Goal: Information Seeking & Learning: Learn about a topic

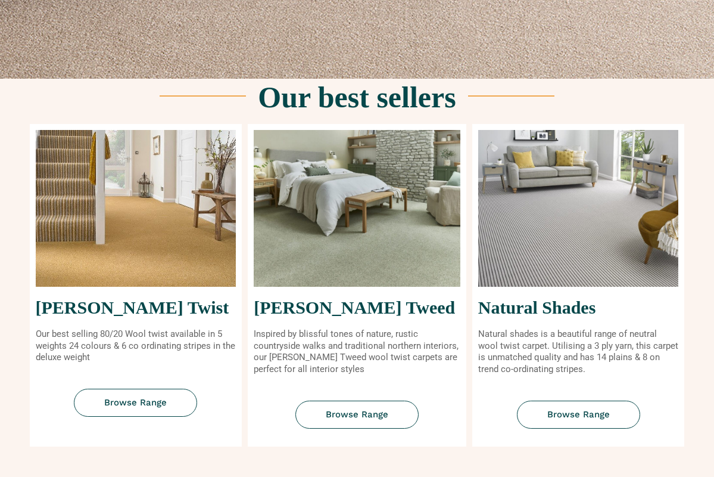
scroll to position [380, 0]
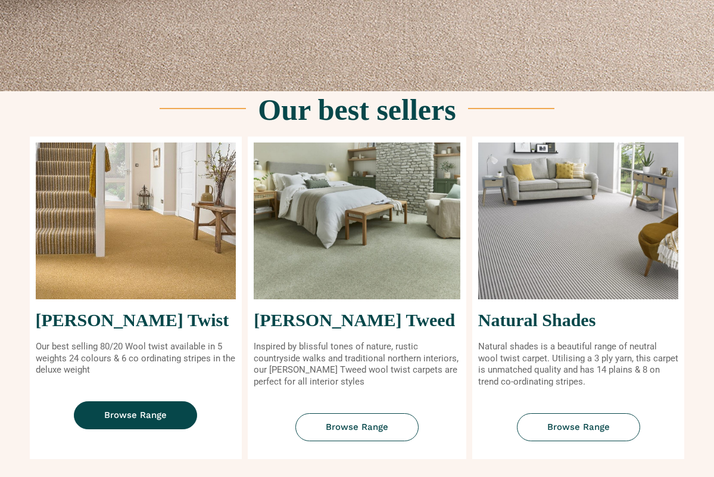
click at [115, 417] on span "Browse Range" at bounding box center [135, 415] width 63 height 9
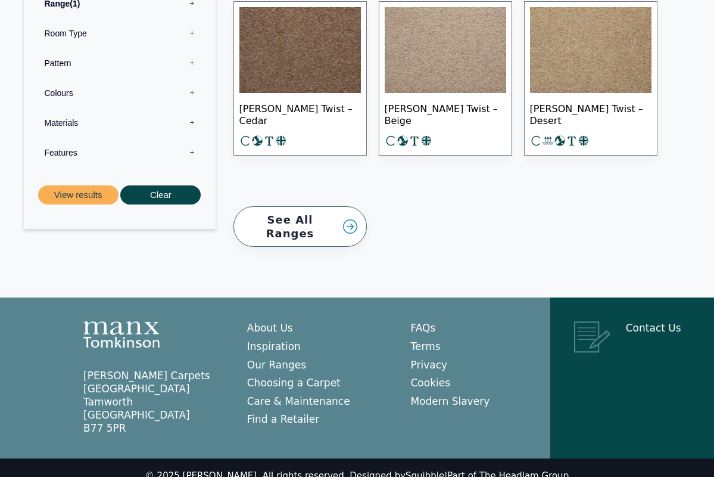
scroll to position [1940, 0]
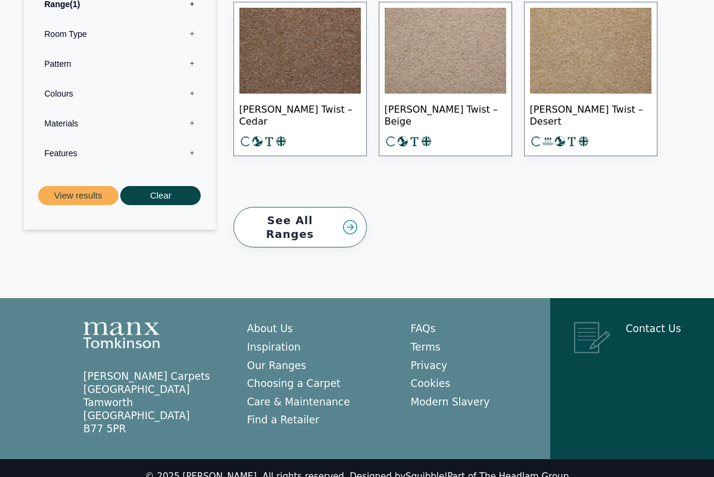
click at [317, 216] on link "See All Ranges" at bounding box center [300, 227] width 133 height 41
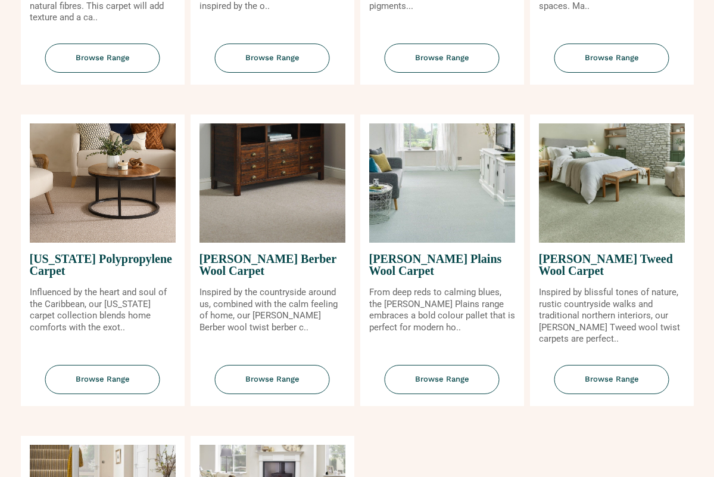
scroll to position [1052, 0]
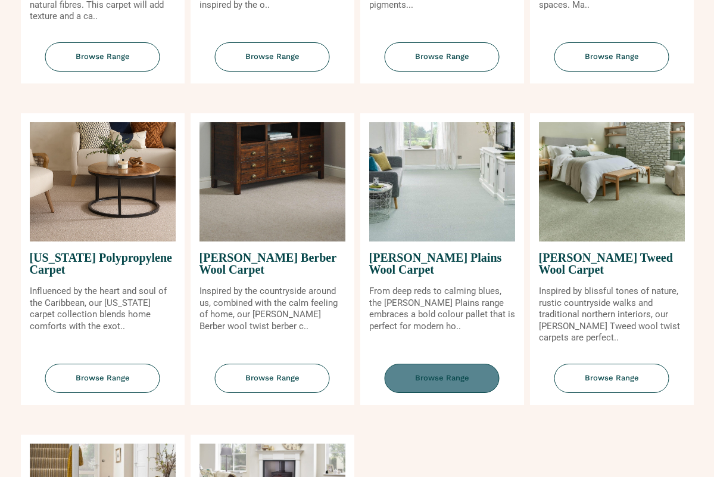
click at [434, 369] on span "Browse Range" at bounding box center [442, 377] width 115 height 29
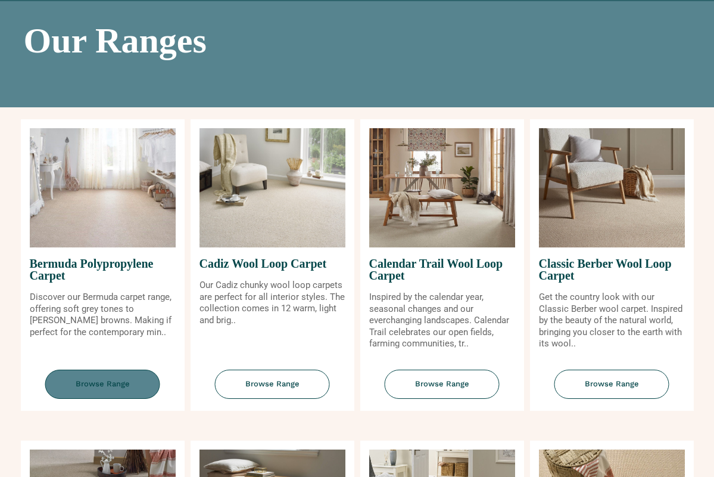
scroll to position [82, 0]
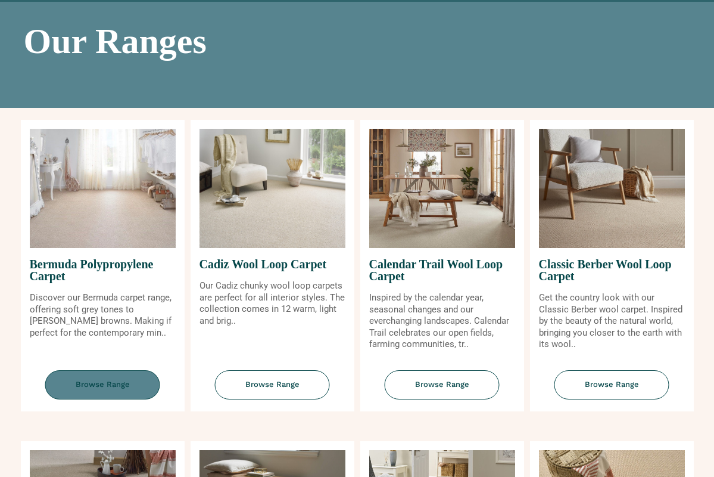
click at [99, 384] on span "Browse Range" at bounding box center [102, 384] width 115 height 29
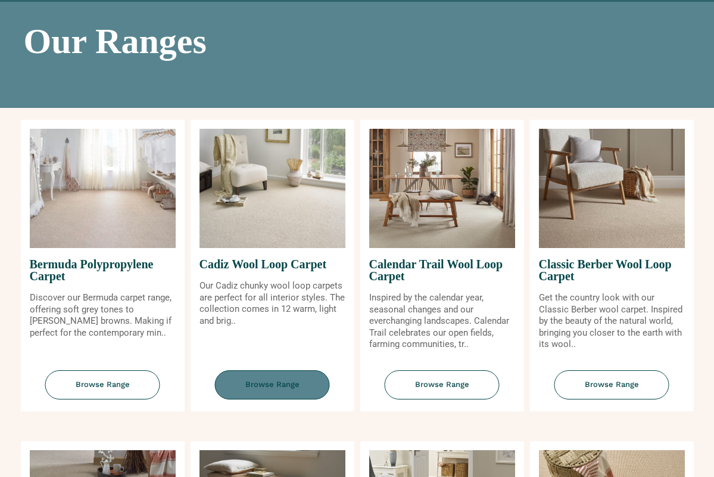
click at [257, 387] on span "Browse Range" at bounding box center [272, 384] width 115 height 29
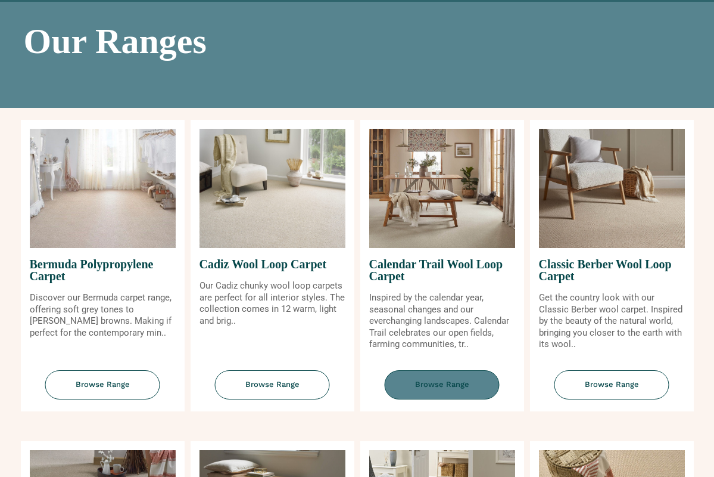
click at [459, 384] on span "Browse Range" at bounding box center [442, 384] width 115 height 29
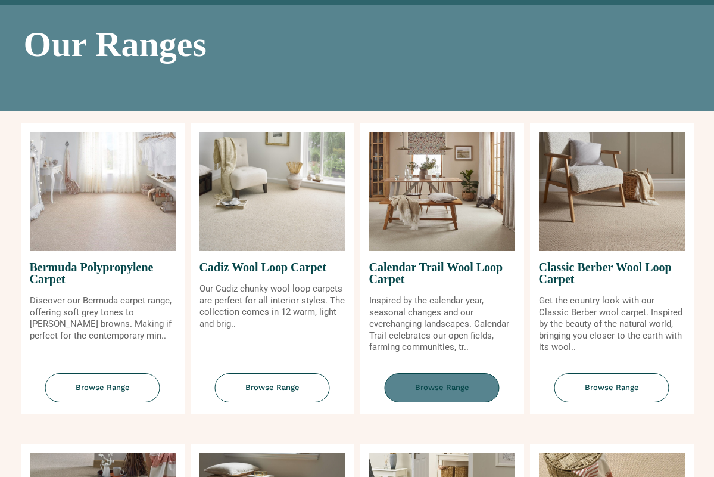
click at [464, 388] on span "Browse Range" at bounding box center [442, 387] width 115 height 29
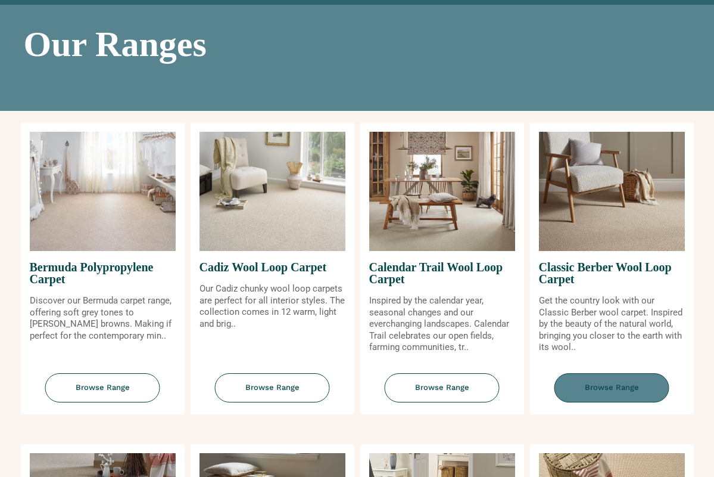
drag, startPoint x: 615, startPoint y: 388, endPoint x: 614, endPoint y: 380, distance: 8.5
click at [615, 388] on span "Browse Range" at bounding box center [612, 387] width 115 height 29
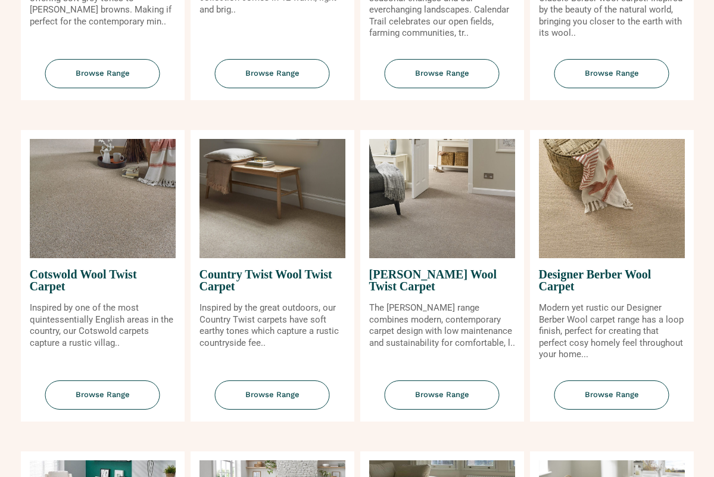
scroll to position [416, 0]
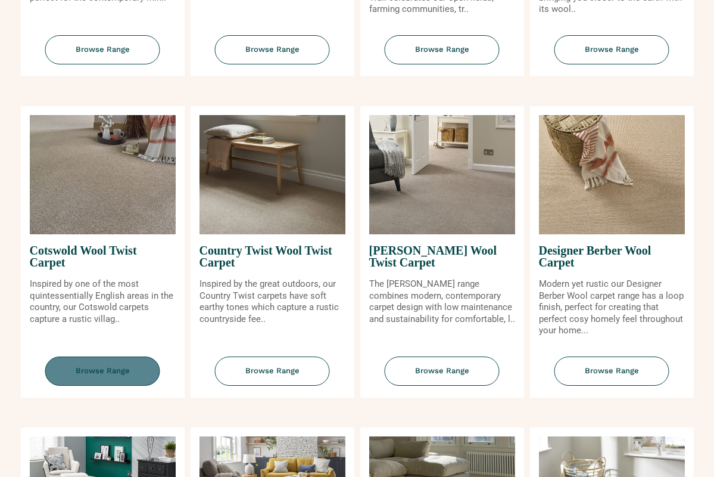
click at [97, 371] on span "Browse Range" at bounding box center [102, 370] width 115 height 29
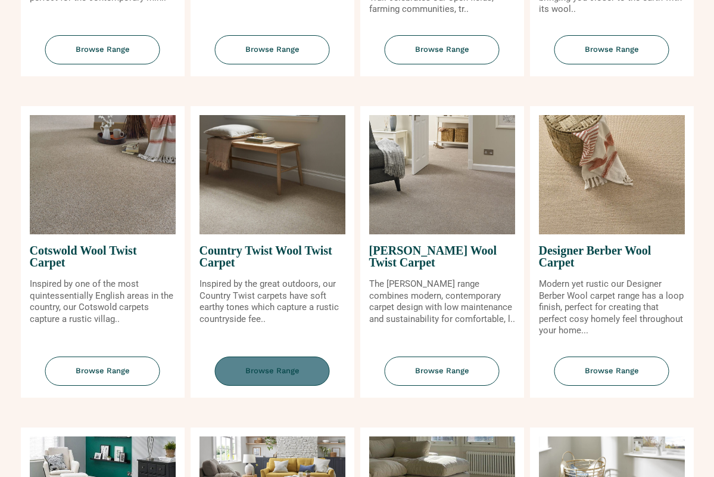
click at [258, 369] on span "Browse Range" at bounding box center [272, 370] width 115 height 29
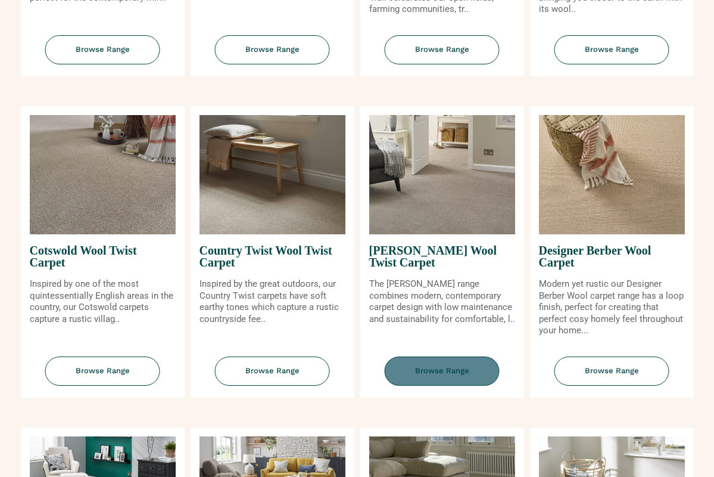
click at [456, 372] on span "Browse Range" at bounding box center [442, 370] width 115 height 29
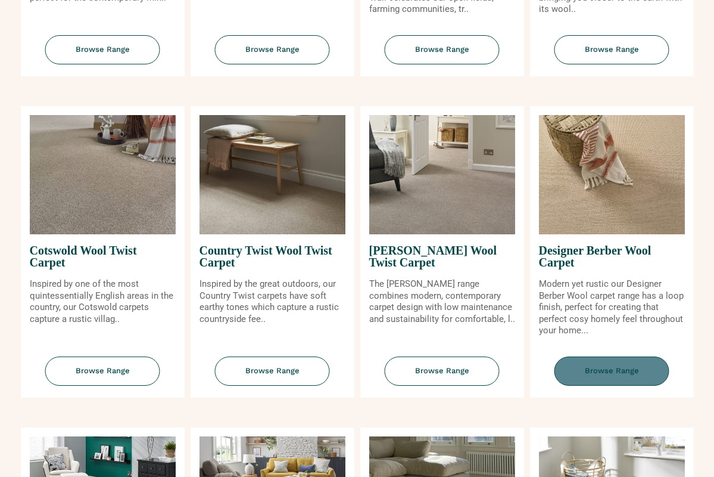
click at [601, 372] on span "Browse Range" at bounding box center [612, 370] width 115 height 29
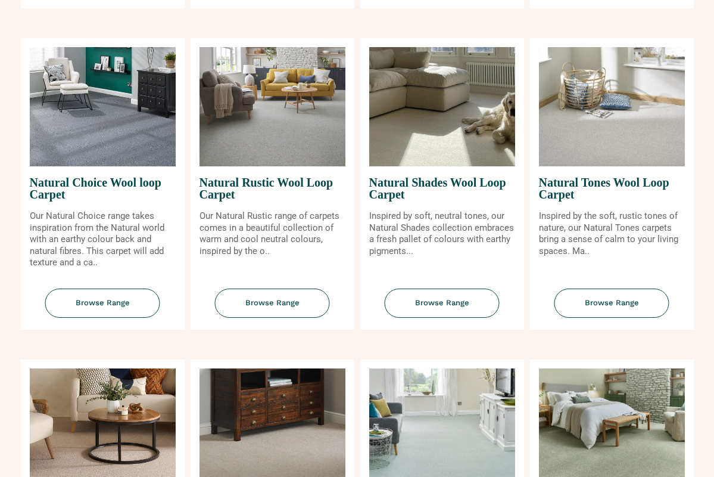
scroll to position [832, 0]
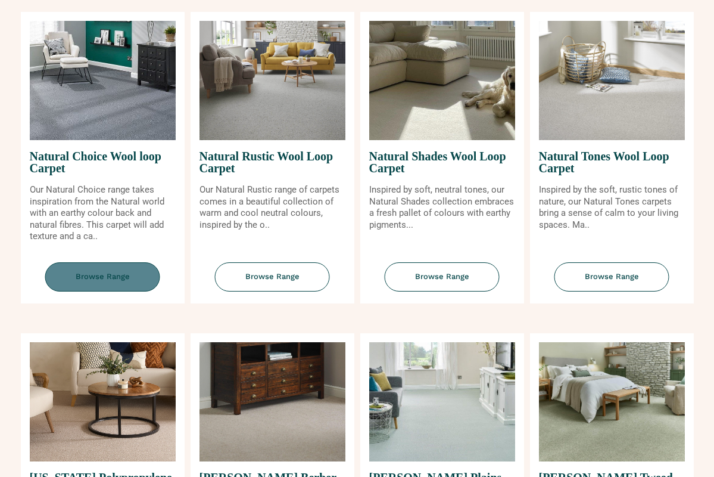
click at [95, 273] on span "Browse Range" at bounding box center [102, 276] width 115 height 29
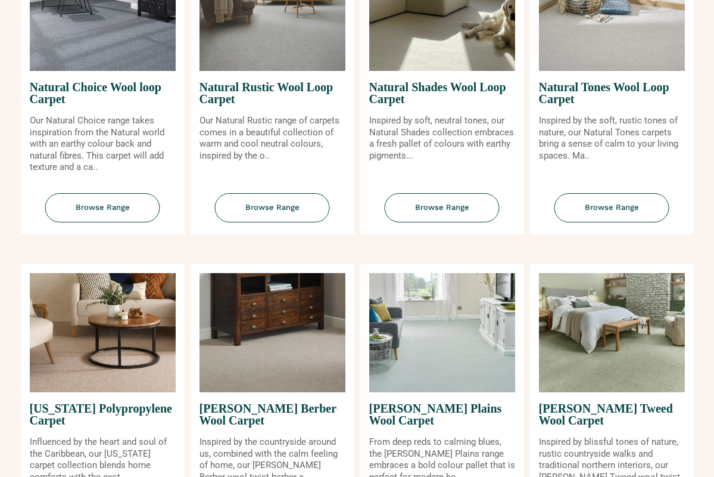
scroll to position [969, 0]
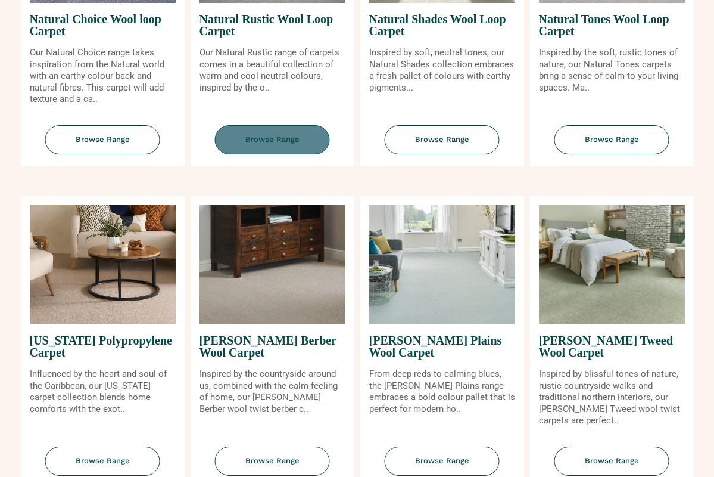
click at [279, 139] on span "Browse Range" at bounding box center [272, 139] width 115 height 29
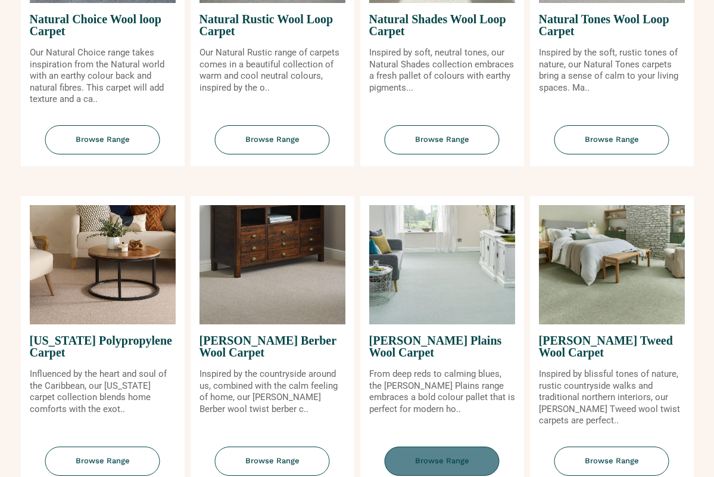
click at [442, 454] on span "Browse Range" at bounding box center [442, 460] width 115 height 29
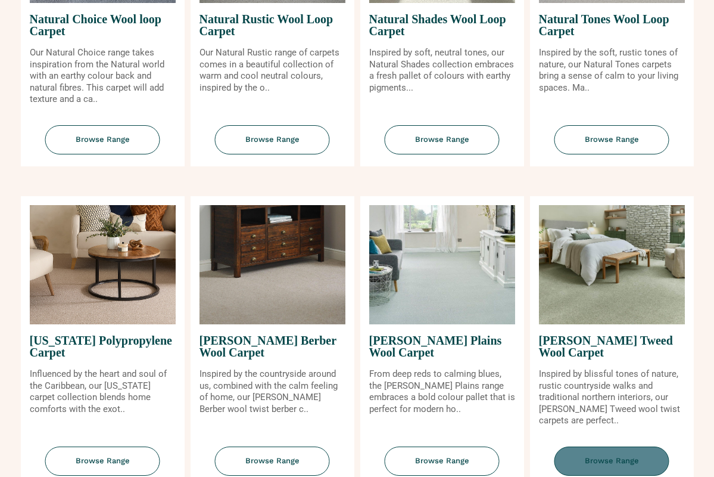
click at [609, 457] on span "Browse Range" at bounding box center [612, 460] width 115 height 29
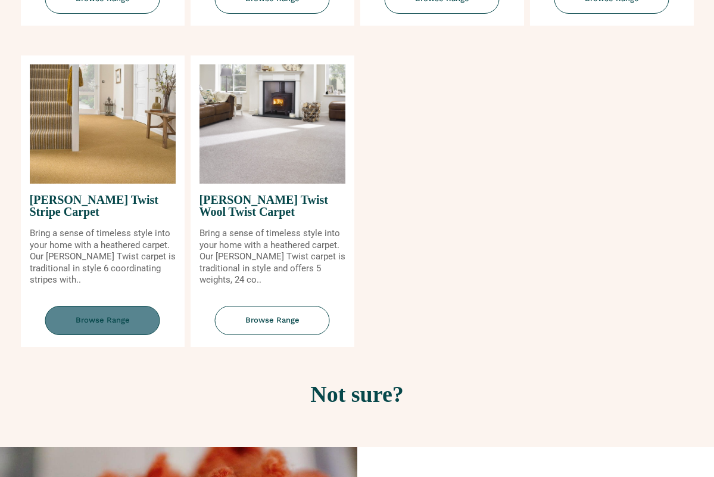
scroll to position [1422, 0]
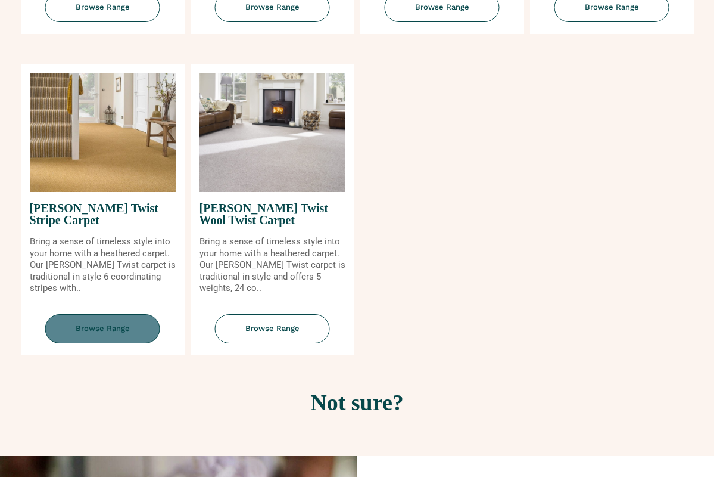
click at [88, 319] on span "Browse Range" at bounding box center [102, 328] width 115 height 29
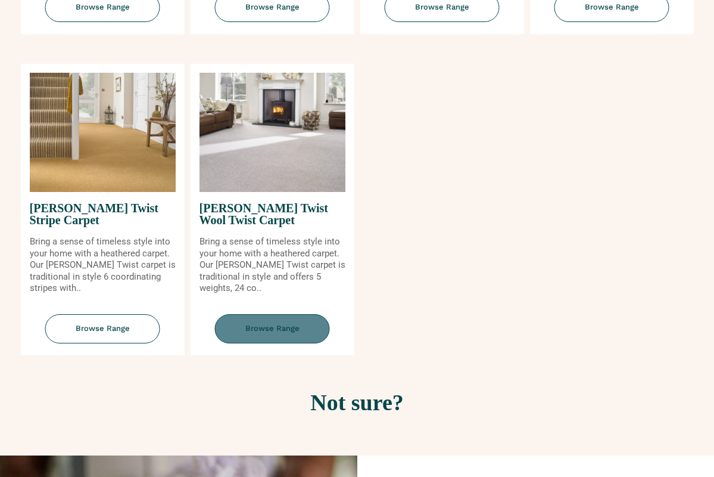
click at [269, 322] on span "Browse Range" at bounding box center [272, 328] width 115 height 29
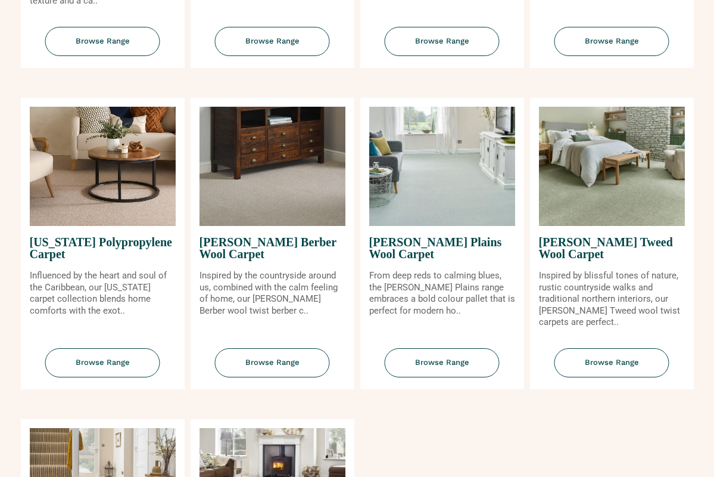
scroll to position [1056, 0]
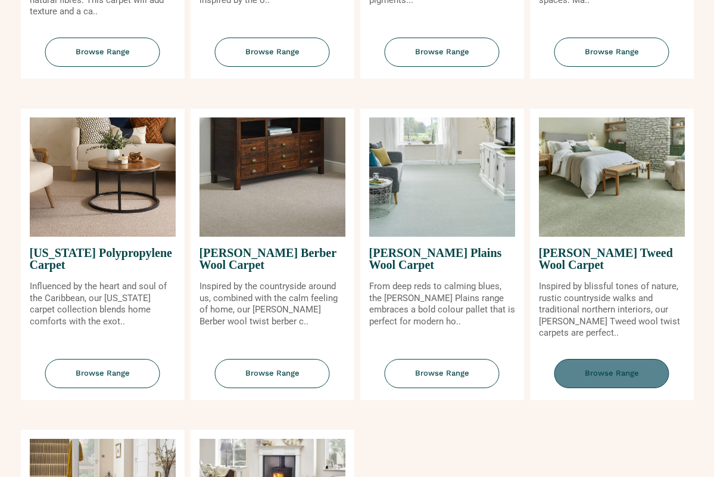
click at [609, 372] on span "Browse Range" at bounding box center [612, 373] width 115 height 29
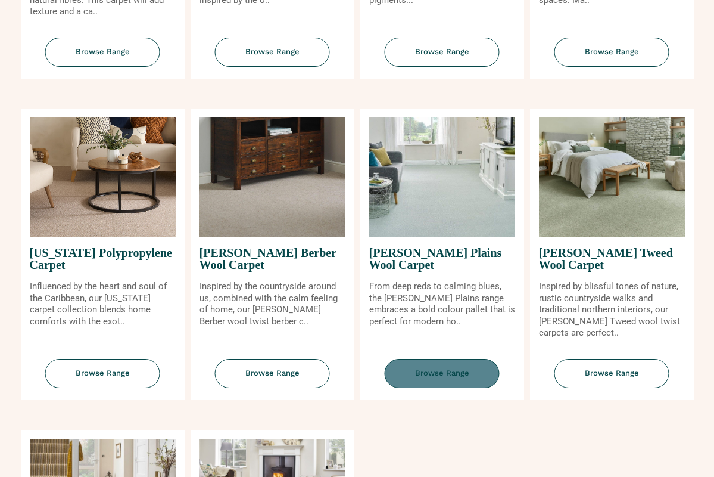
click at [437, 371] on span "Browse Range" at bounding box center [442, 373] width 115 height 29
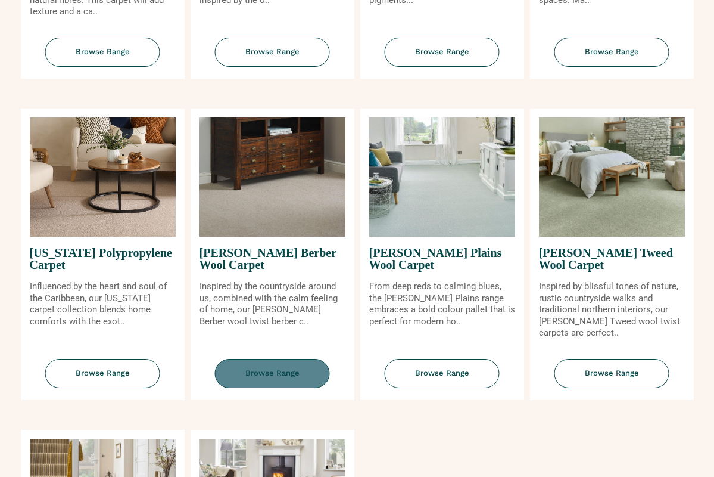
drag, startPoint x: 266, startPoint y: 368, endPoint x: 267, endPoint y: 360, distance: 7.2
click at [266, 368] on span "Browse Range" at bounding box center [272, 373] width 115 height 29
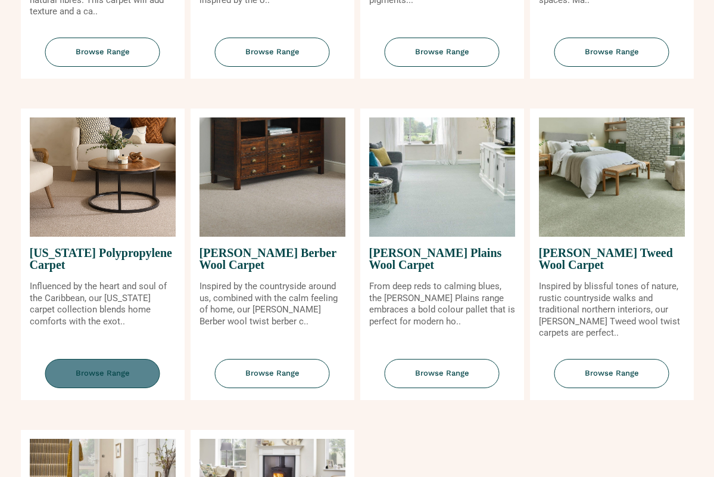
click at [104, 369] on span "Browse Range" at bounding box center [102, 373] width 115 height 29
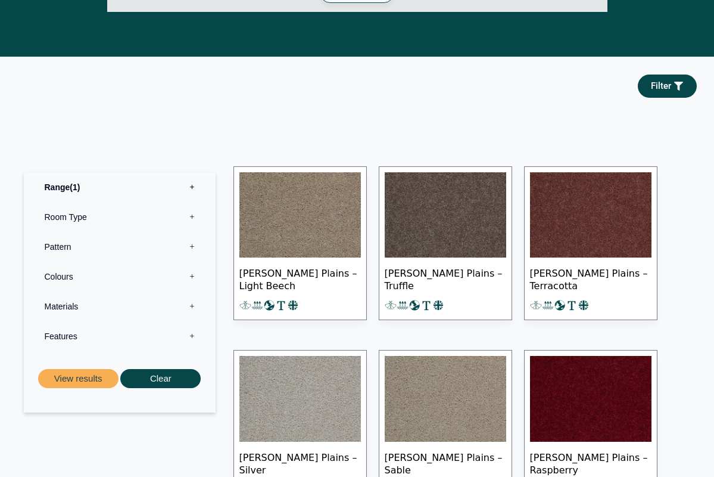
scroll to position [495, 0]
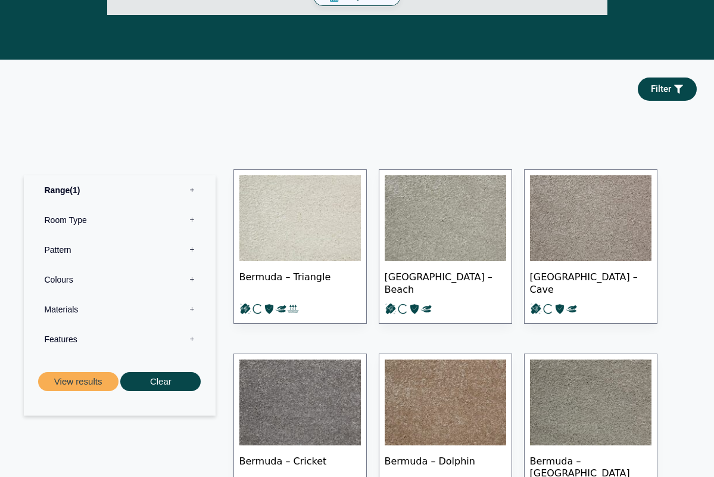
scroll to position [472, 0]
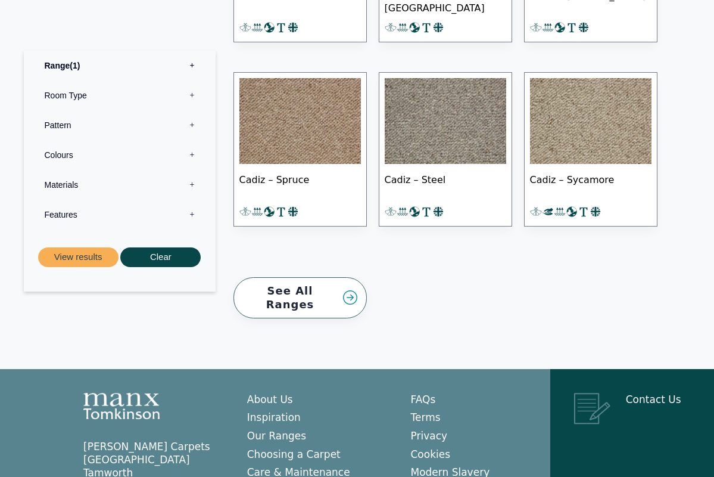
scroll to position [1121, 0]
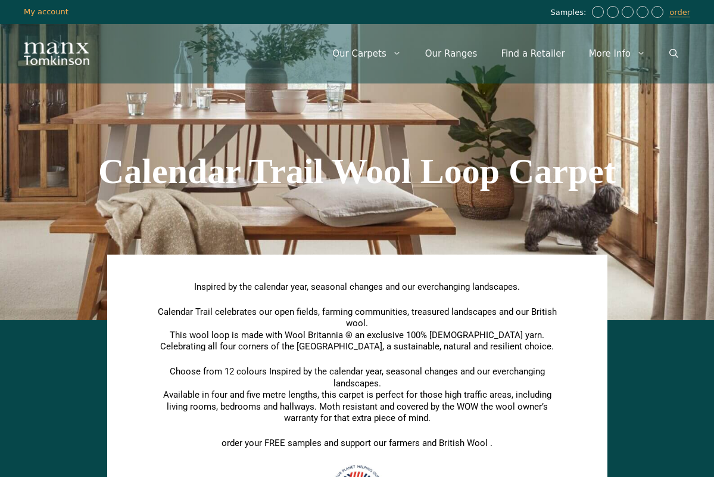
scroll to position [-1, 1]
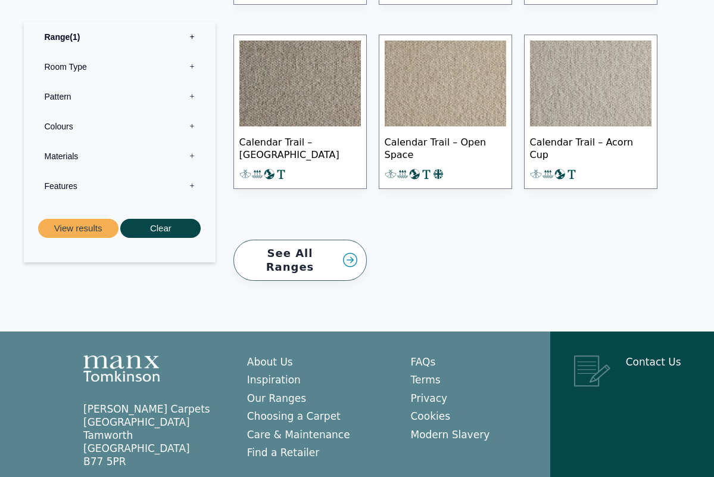
scroll to position [1310, 0]
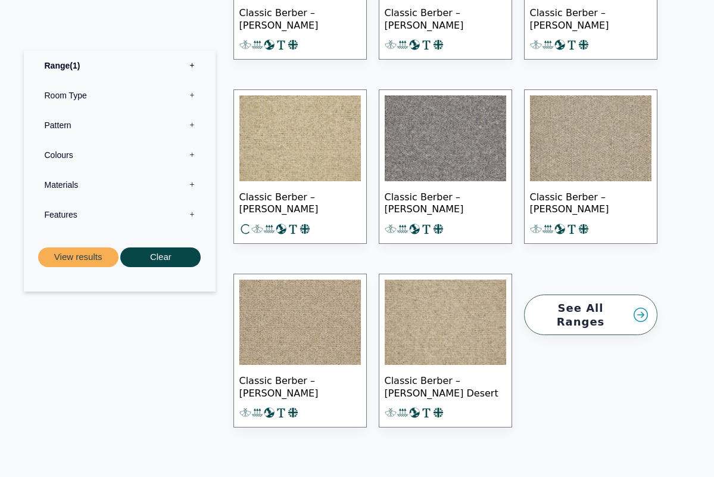
scroll to position [1526, 0]
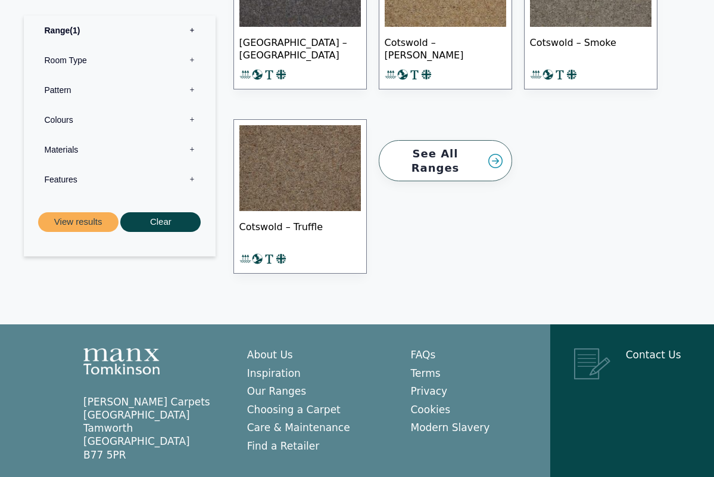
scroll to position [1053, 0]
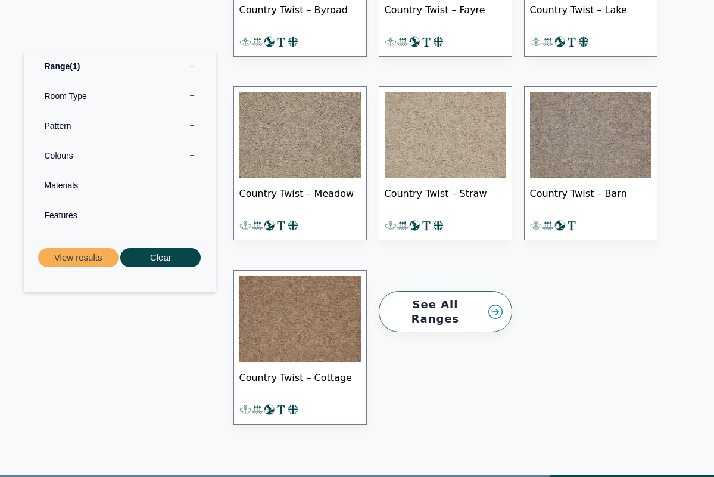
scroll to position [1324, 0]
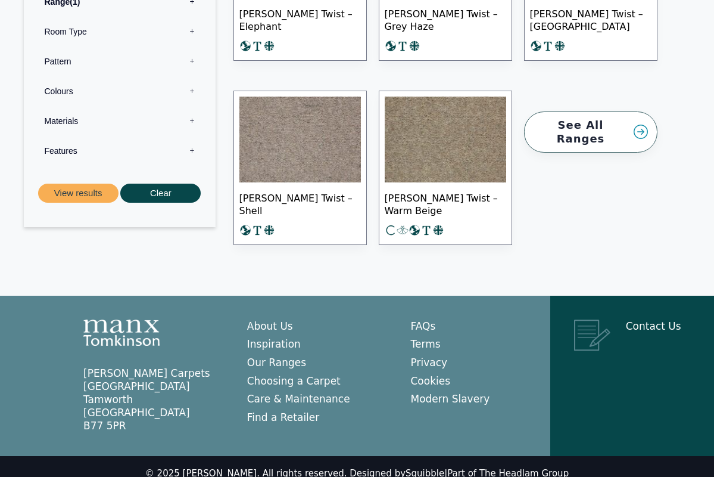
scroll to position [954, 0]
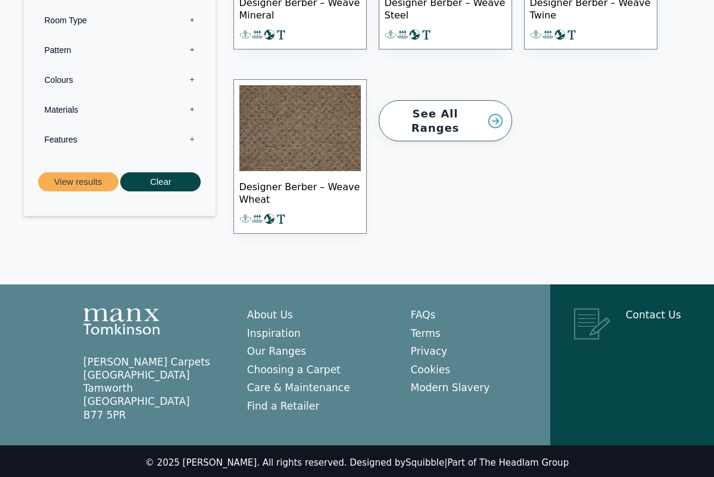
scroll to position [1544, 0]
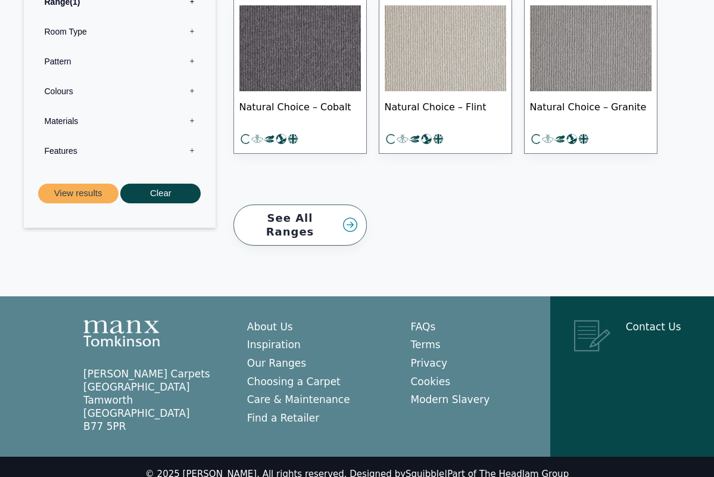
scroll to position [1145, 0]
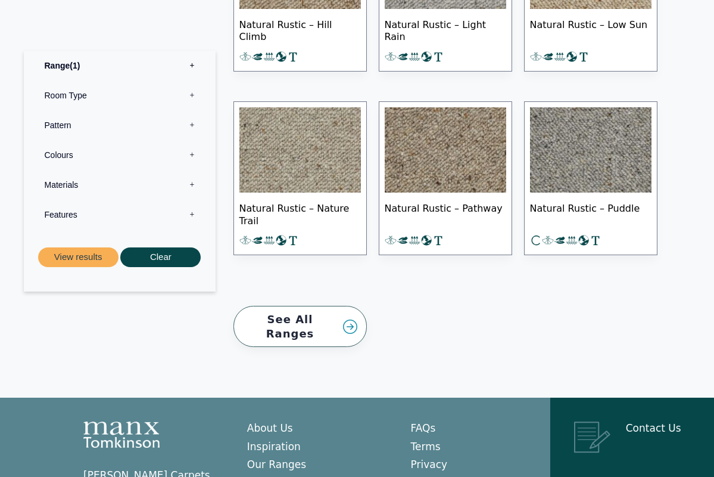
scroll to position [845, 0]
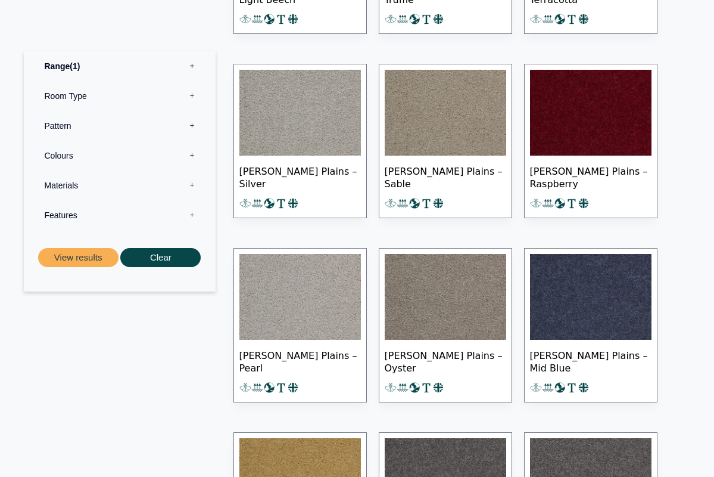
scroll to position [797, 1]
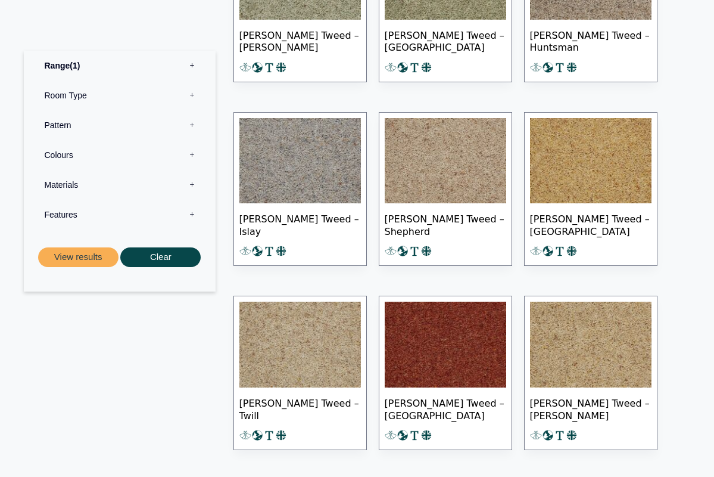
scroll to position [897, 0]
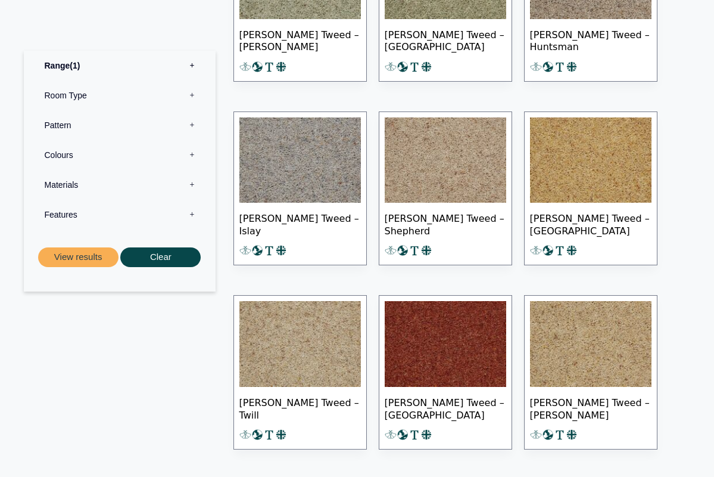
click at [444, 354] on img at bounding box center [446, 344] width 122 height 86
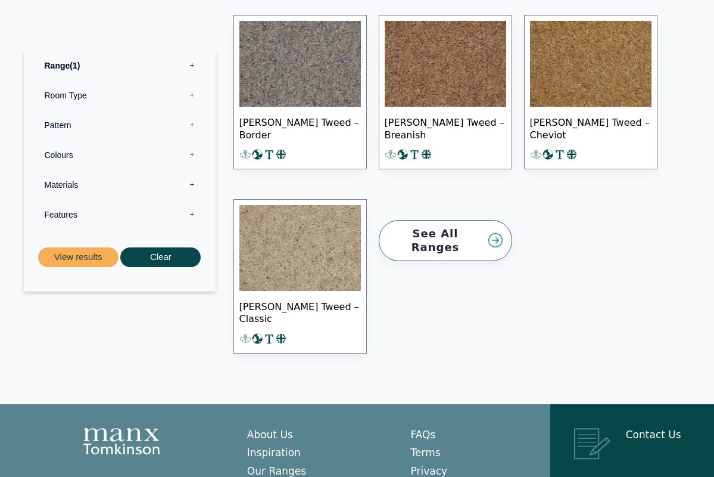
scroll to position [1364, 0]
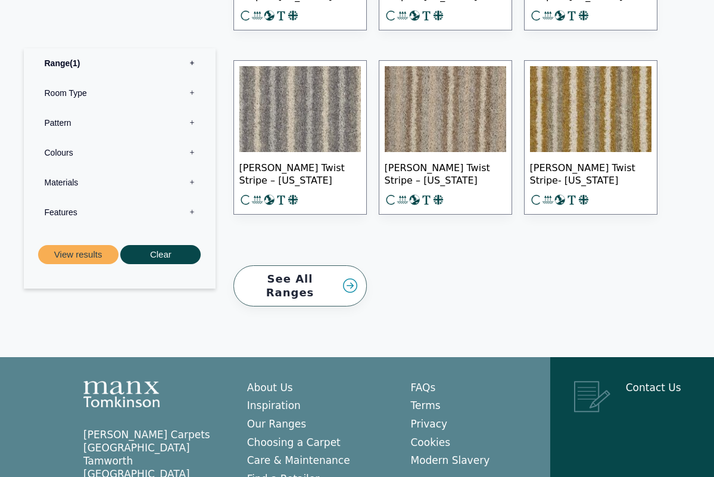
scroll to position [741, 0]
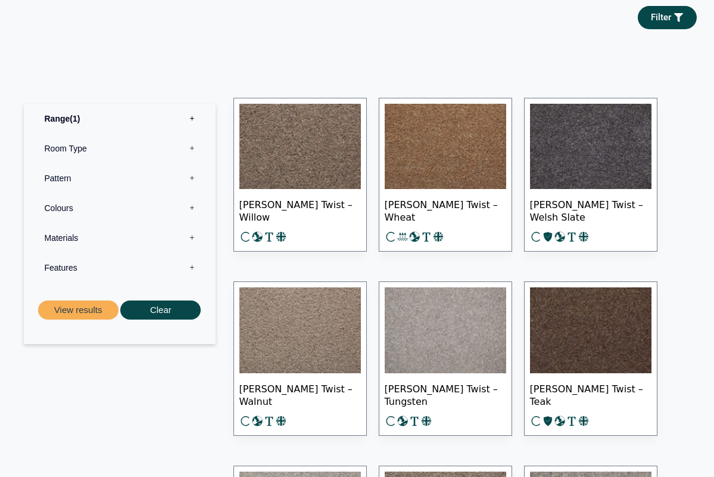
scroll to position [522, 0]
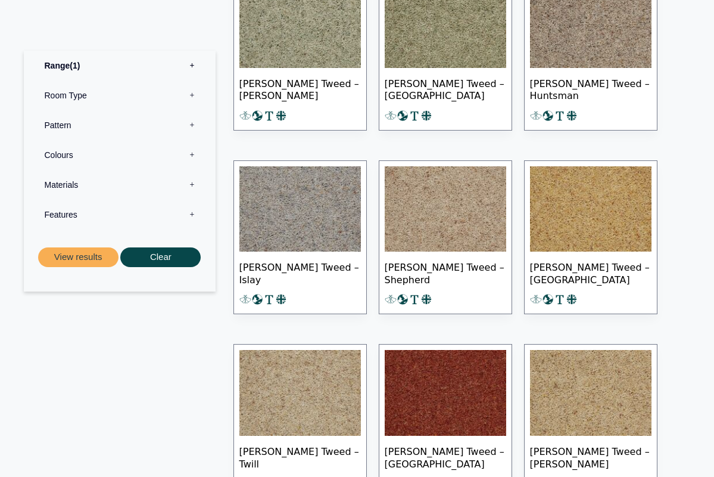
scroll to position [849, 0]
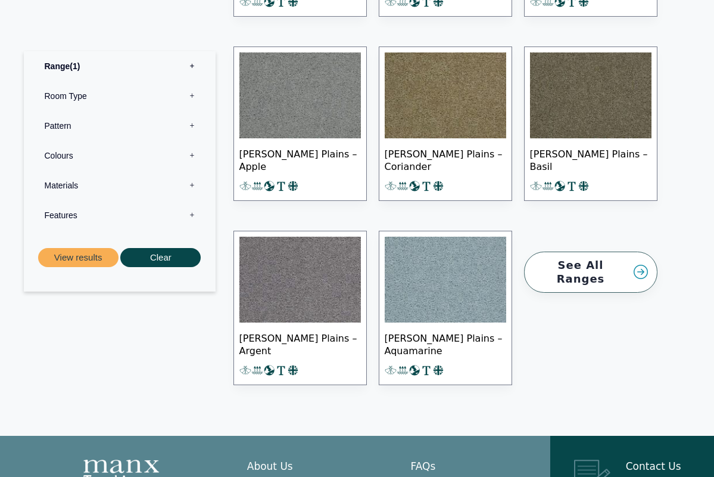
scroll to position [1551, 0]
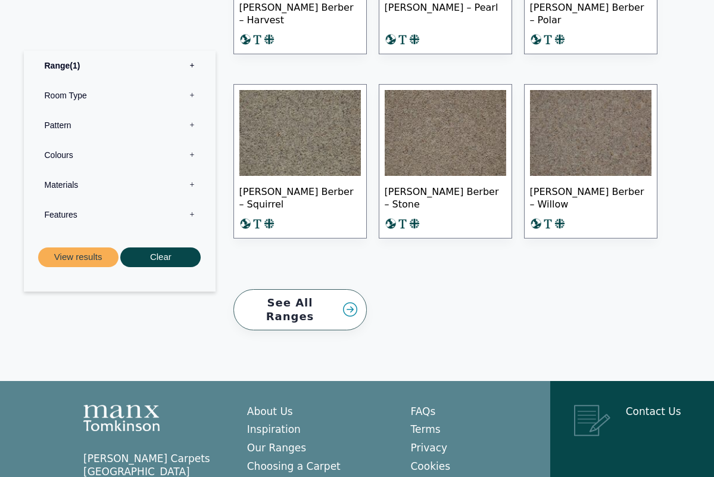
scroll to position [1100, 0]
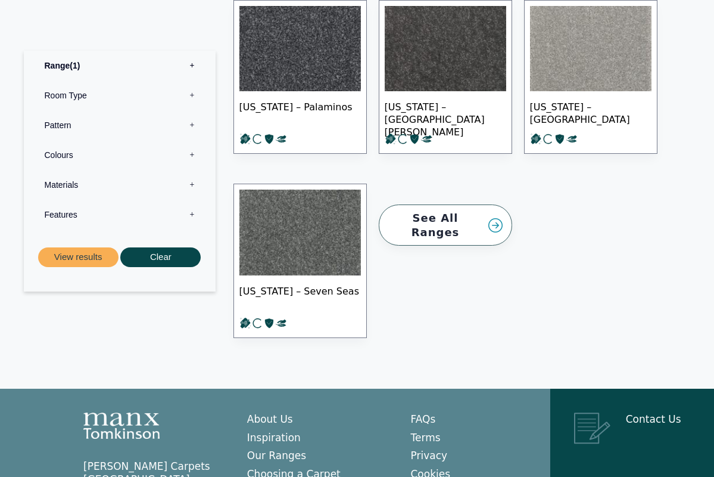
scroll to position [1434, 0]
